Goal: Information Seeking & Learning: Learn about a topic

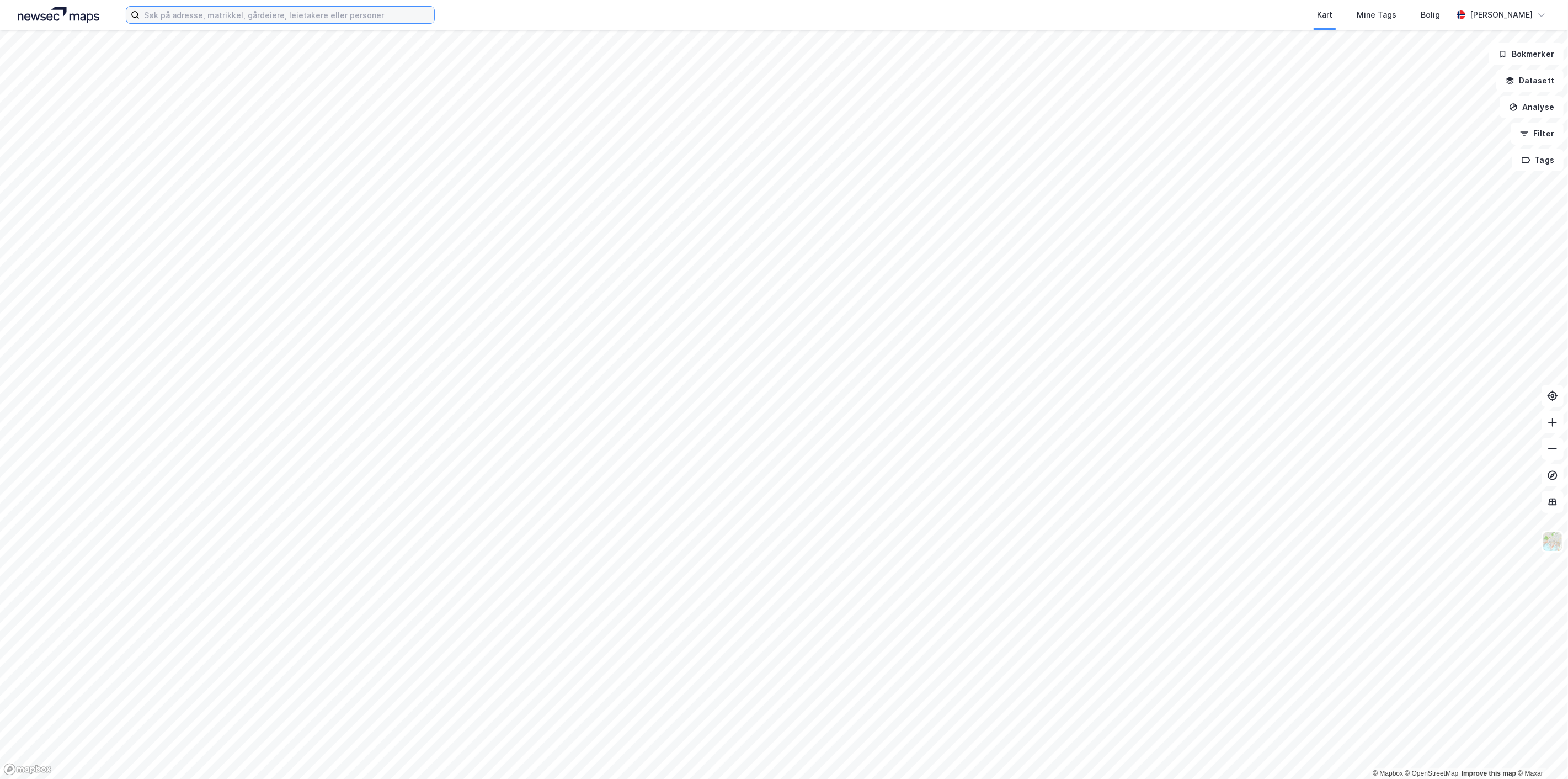
click at [275, 19] on input at bounding box center [287, 14] width 294 height 16
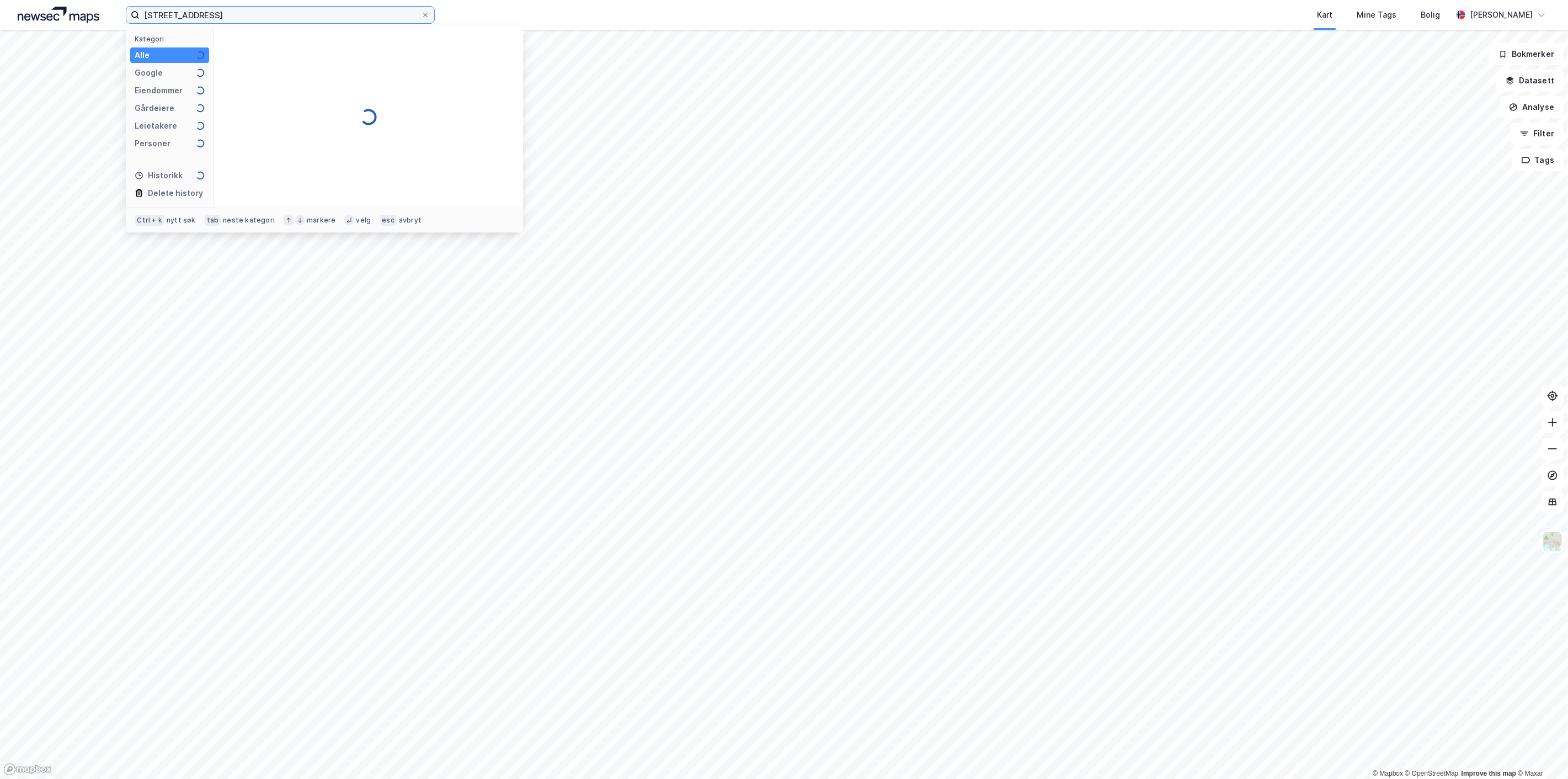
type input "[STREET_ADDRESS]"
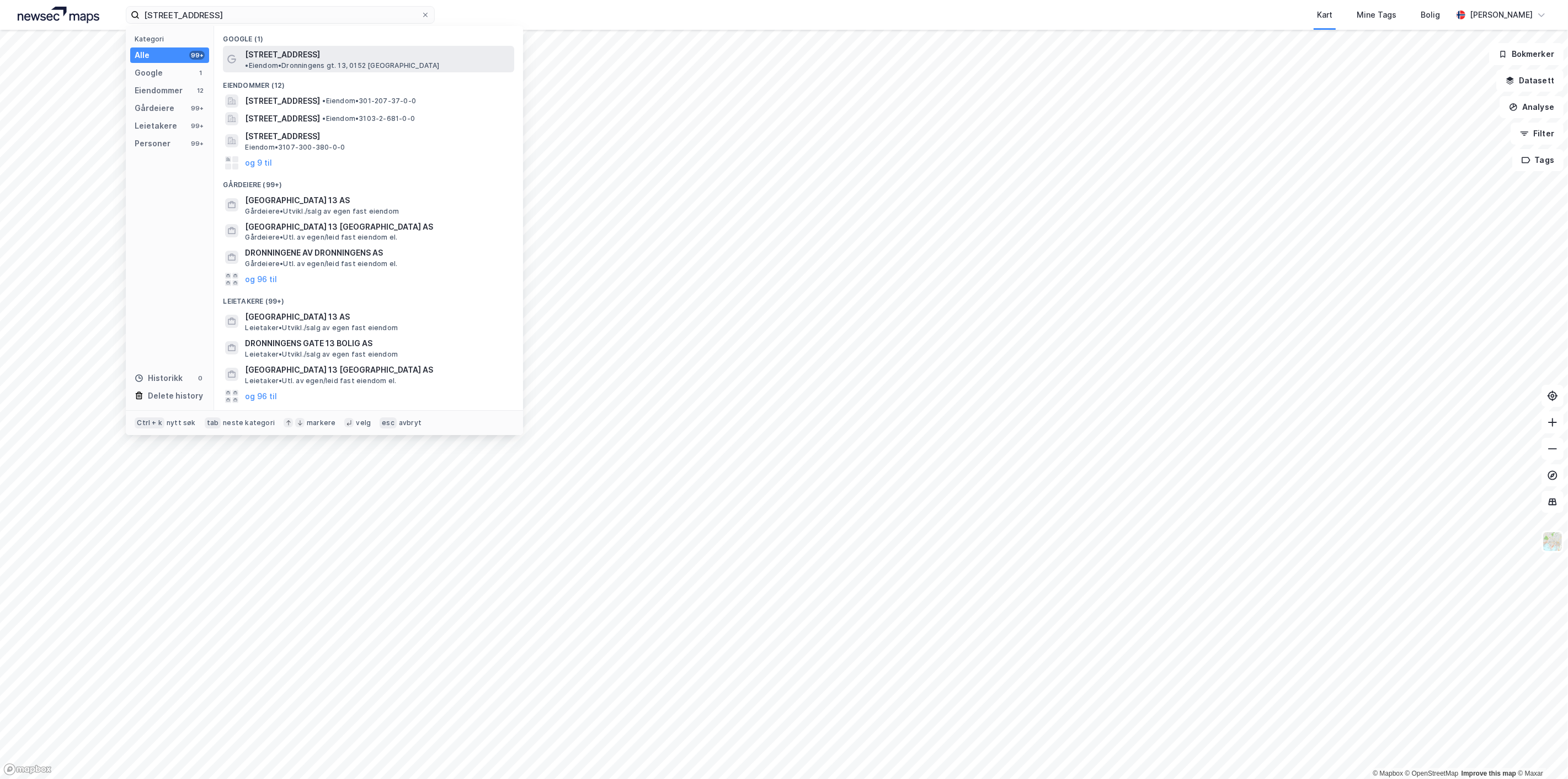
click at [405, 59] on div "[STREET_ADDRESS] • Eiendom • Dronningens gt. 13, 0152 [GEOGRAPHIC_DATA]" at bounding box center [378, 59] width 267 height 22
